Goal: Information Seeking & Learning: Learn about a topic

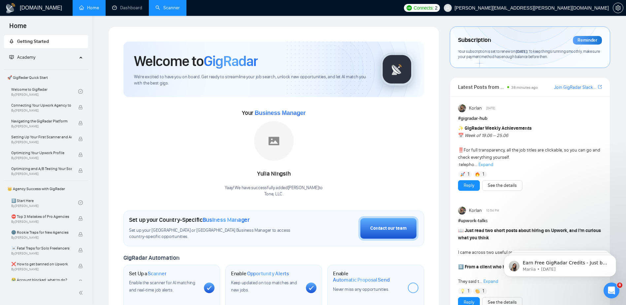
click at [171, 6] on link "Scanner" at bounding box center [167, 8] width 24 height 6
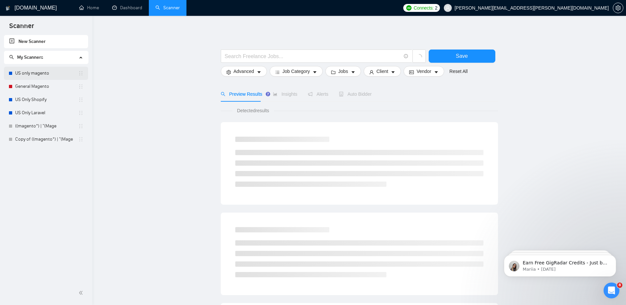
click at [35, 75] on link "US only magento" at bounding box center [46, 73] width 63 height 13
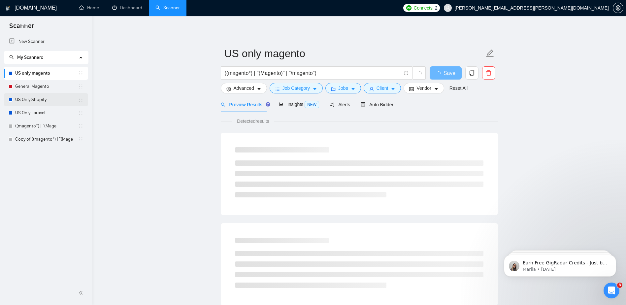
click at [33, 98] on link "US Only Shopify" at bounding box center [46, 99] width 63 height 13
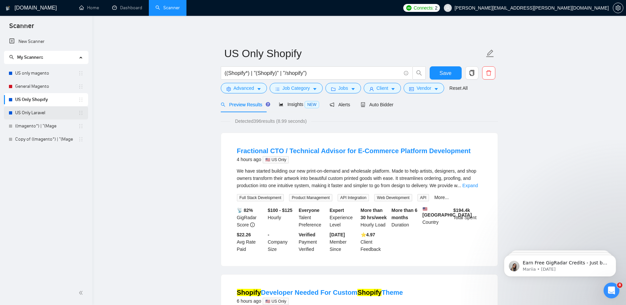
click at [34, 114] on link "US Only Laravel" at bounding box center [46, 112] width 63 height 13
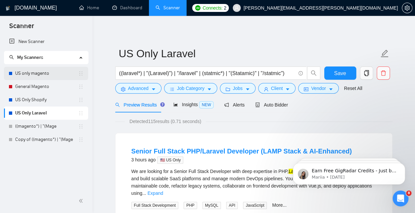
click at [18, 69] on link "US only magento" at bounding box center [46, 73] width 63 height 13
